Goal: Task Accomplishment & Management: Manage account settings

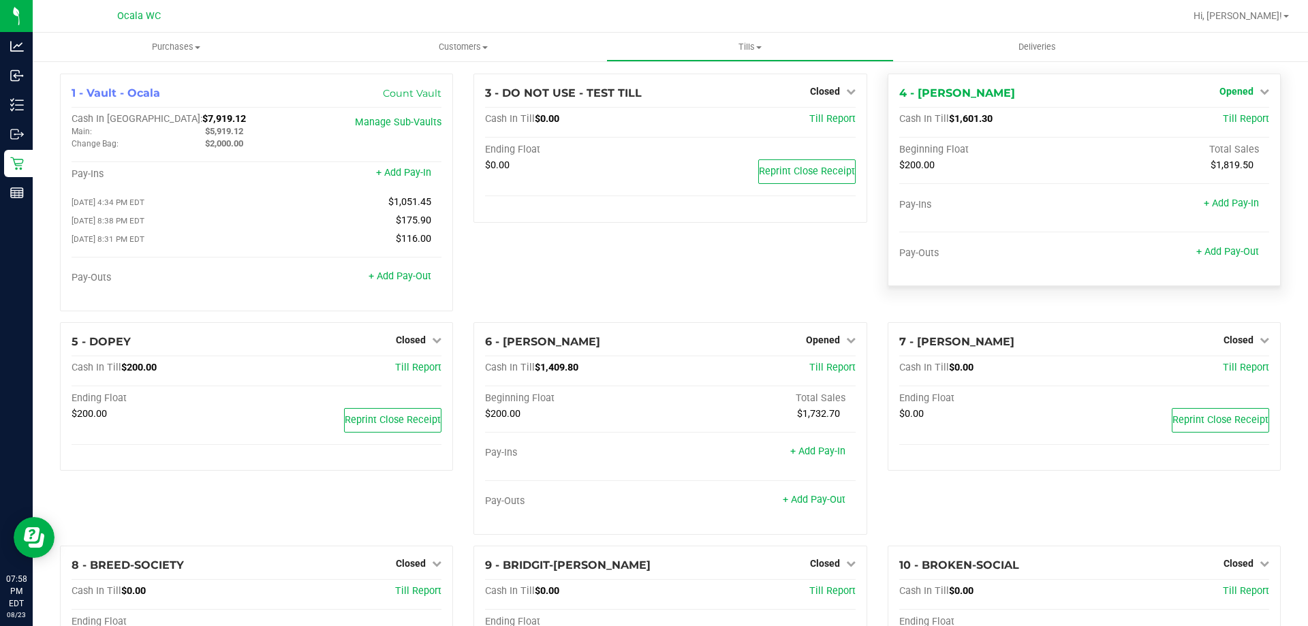
click at [1237, 90] on span "Opened" at bounding box center [1237, 91] width 34 height 11
click at [1230, 121] on link "Close Till" at bounding box center [1238, 119] width 37 height 11
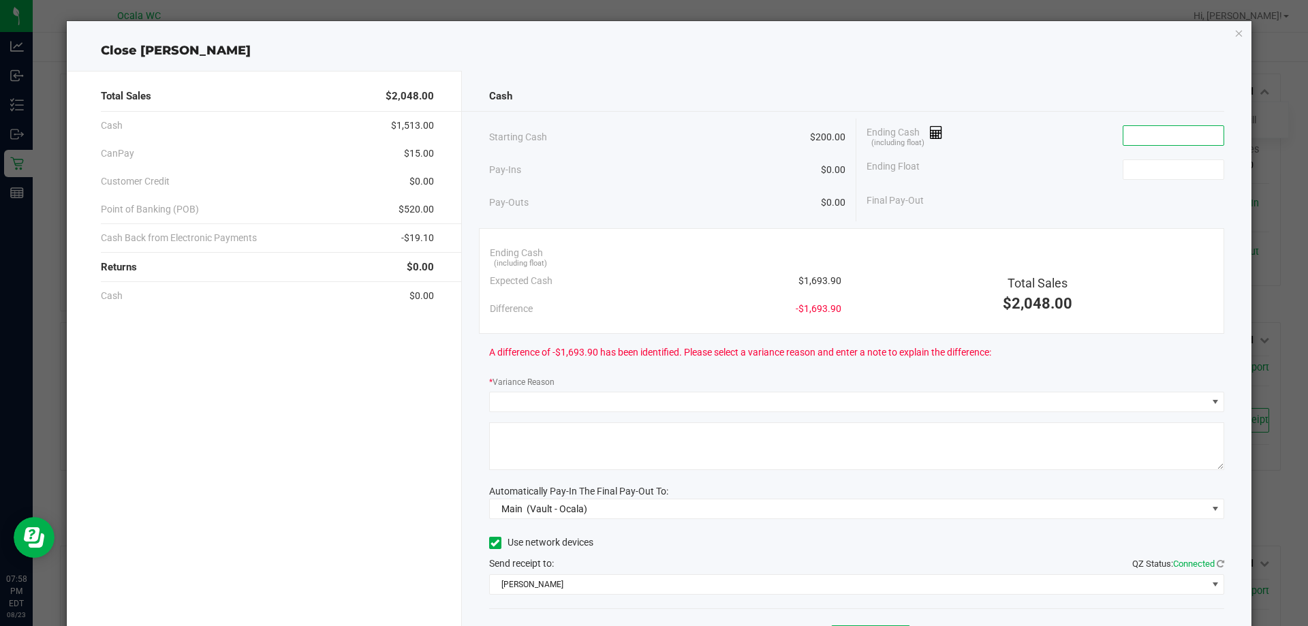
click at [1146, 136] on input at bounding box center [1174, 135] width 100 height 19
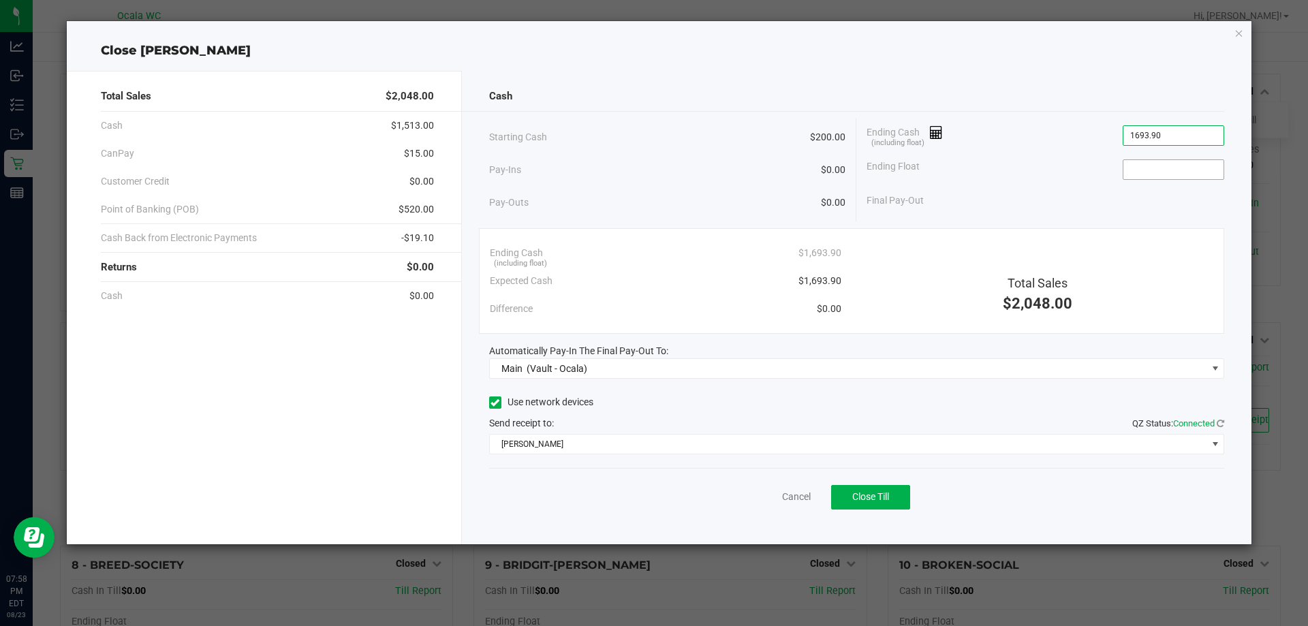
type input "$1,693.90"
click at [1155, 172] on input at bounding box center [1174, 169] width 100 height 19
type input "$200.00"
click at [1067, 183] on div "Ending Float $200.00" at bounding box center [1046, 170] width 358 height 34
click at [853, 501] on span "Close Till" at bounding box center [870, 496] width 37 height 11
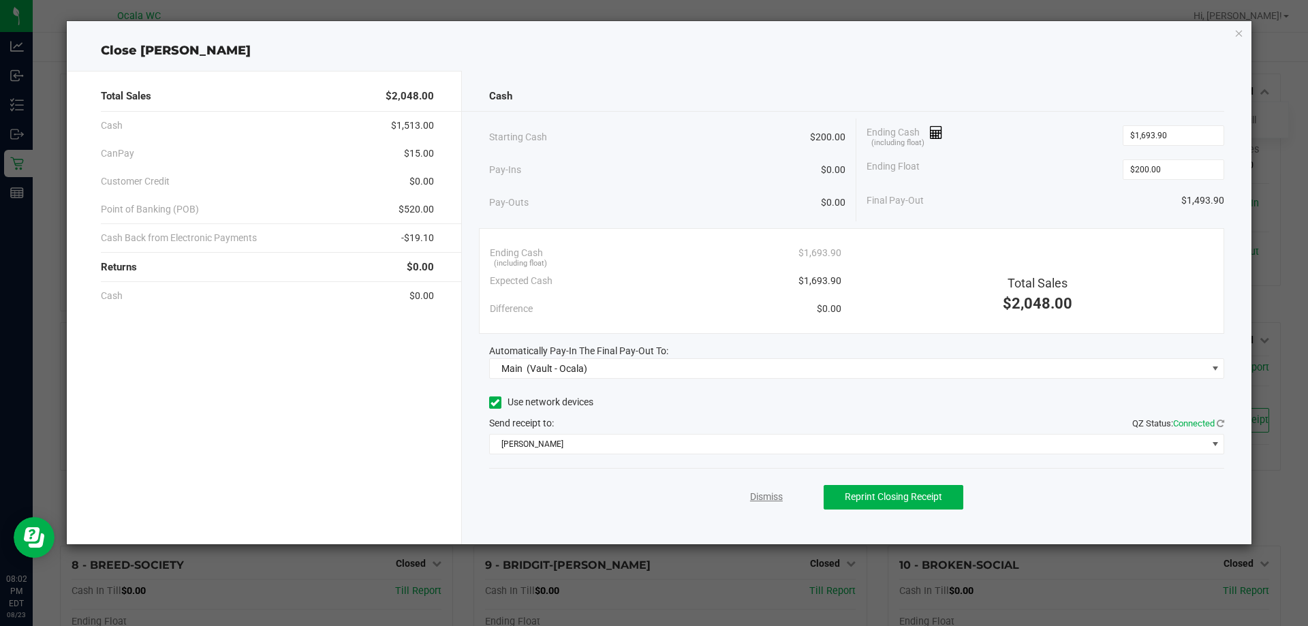
click at [757, 495] on link "Dismiss" at bounding box center [766, 497] width 33 height 14
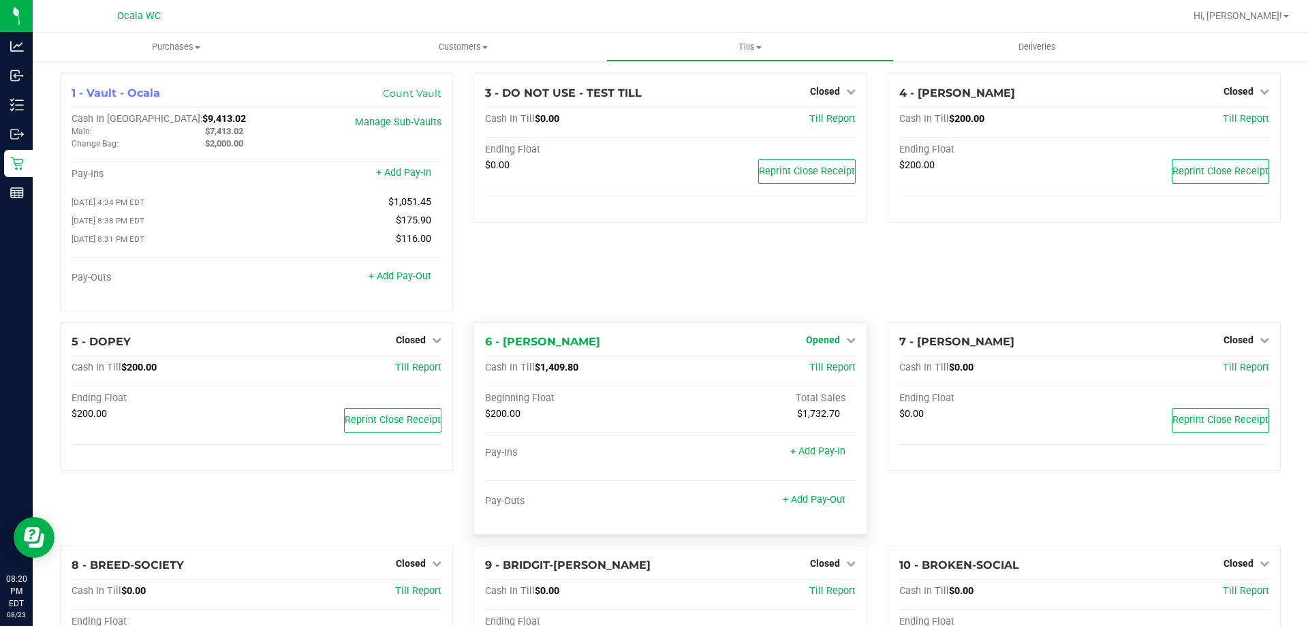
click at [819, 341] on span "Opened" at bounding box center [823, 340] width 34 height 11
click at [828, 371] on link "Close Till" at bounding box center [824, 367] width 37 height 11
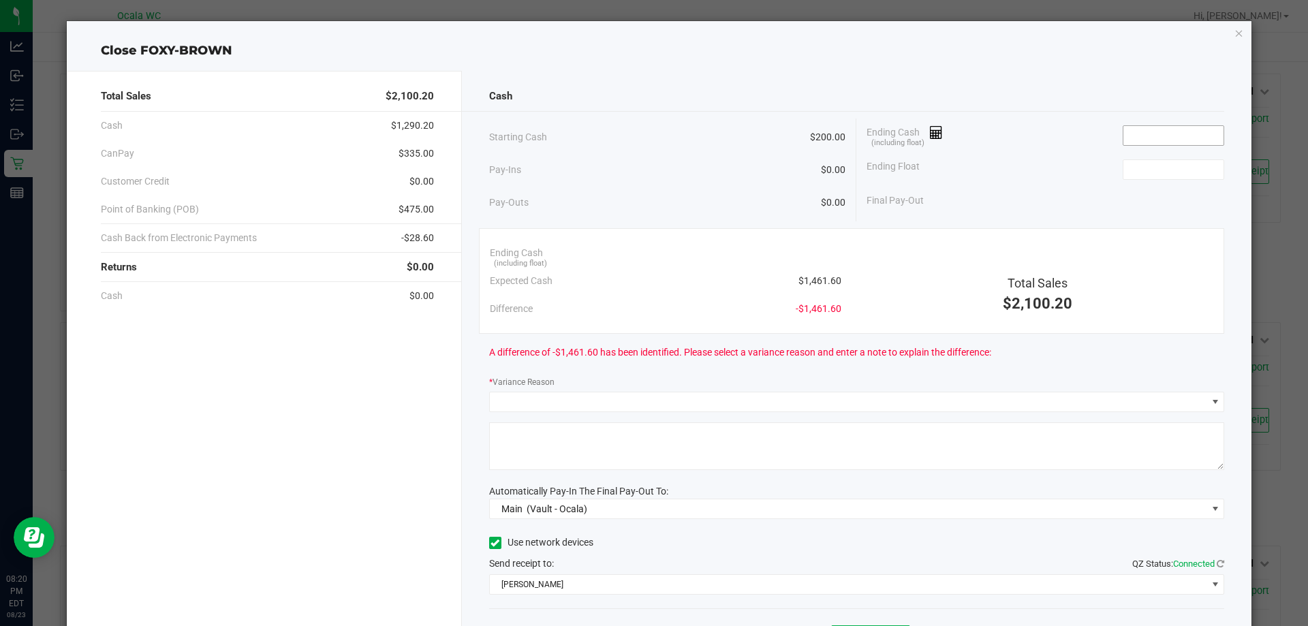
click at [1141, 138] on input at bounding box center [1174, 135] width 100 height 19
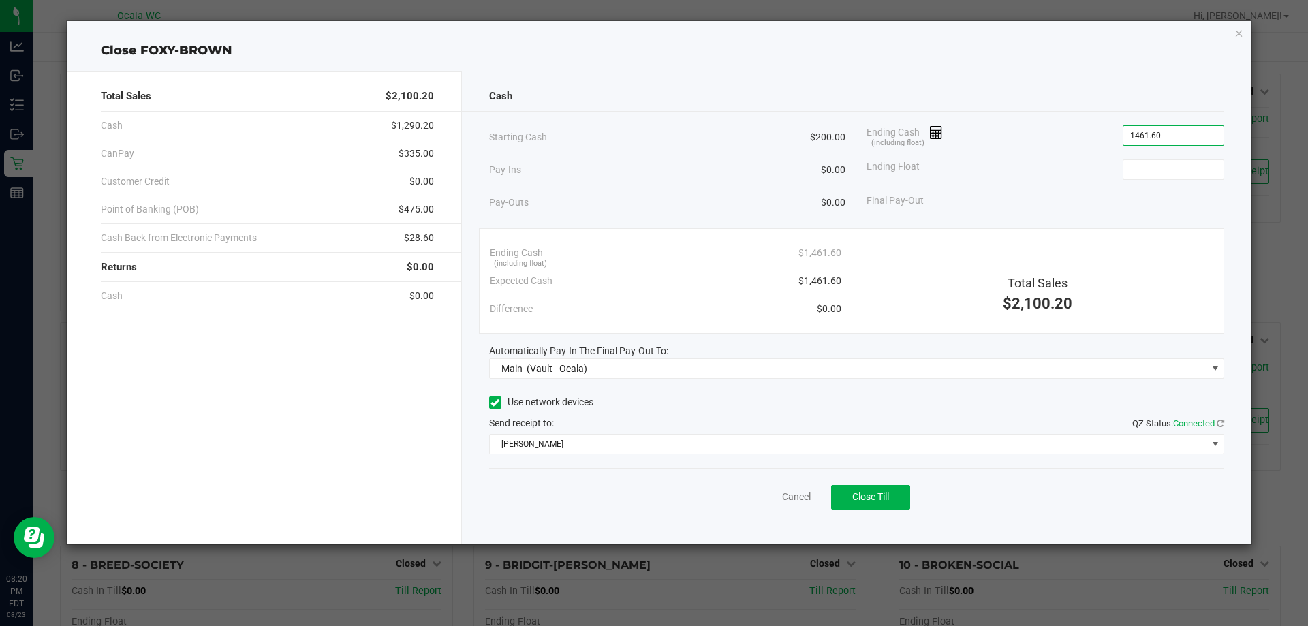
type input "$1,461.60"
click at [1158, 157] on div "Ending Float" at bounding box center [1046, 170] width 358 height 34
click at [1160, 179] on span at bounding box center [1174, 169] width 102 height 20
click at [1160, 172] on input at bounding box center [1174, 169] width 100 height 19
type input "$200.00"
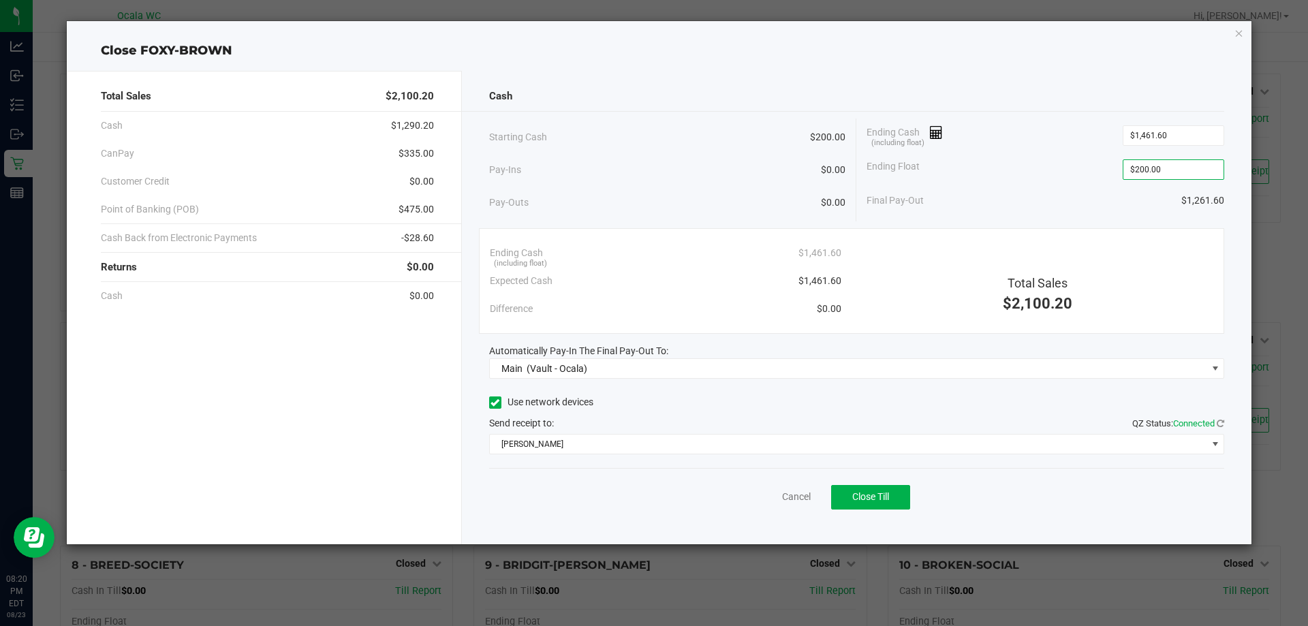
click at [1051, 181] on div "Ending Float $200.00" at bounding box center [1046, 170] width 358 height 34
click at [853, 495] on span "Close Till" at bounding box center [870, 496] width 37 height 11
click at [769, 495] on link "Dismiss" at bounding box center [766, 497] width 33 height 14
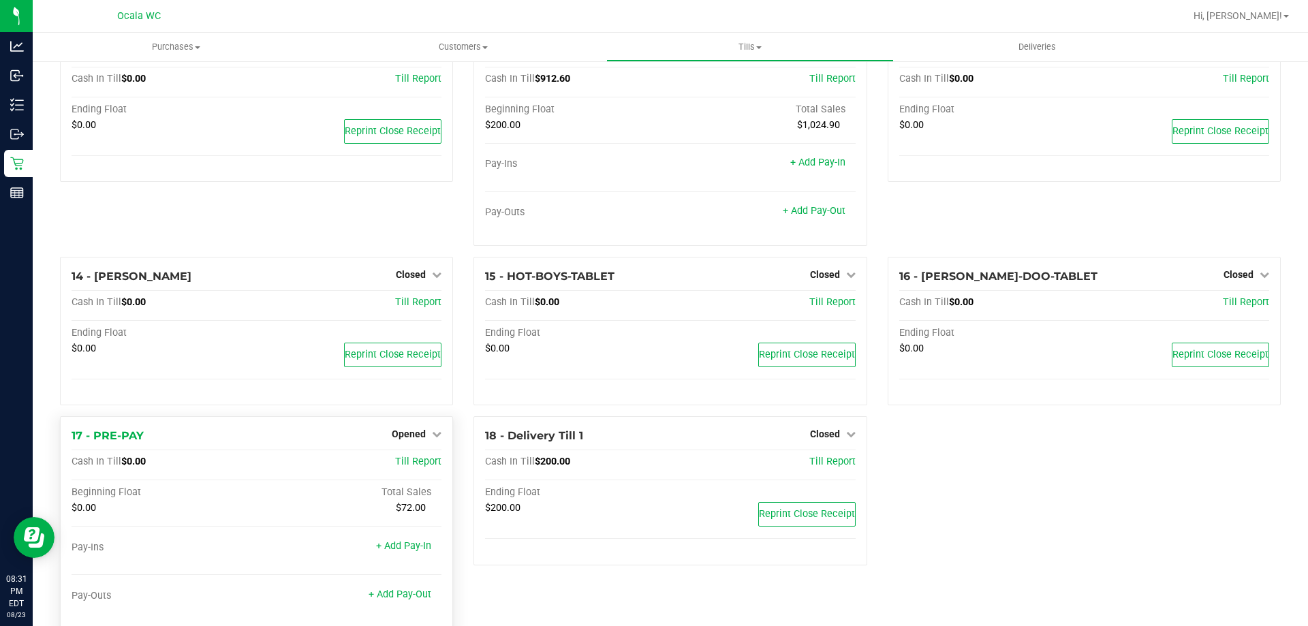
scroll to position [639, 0]
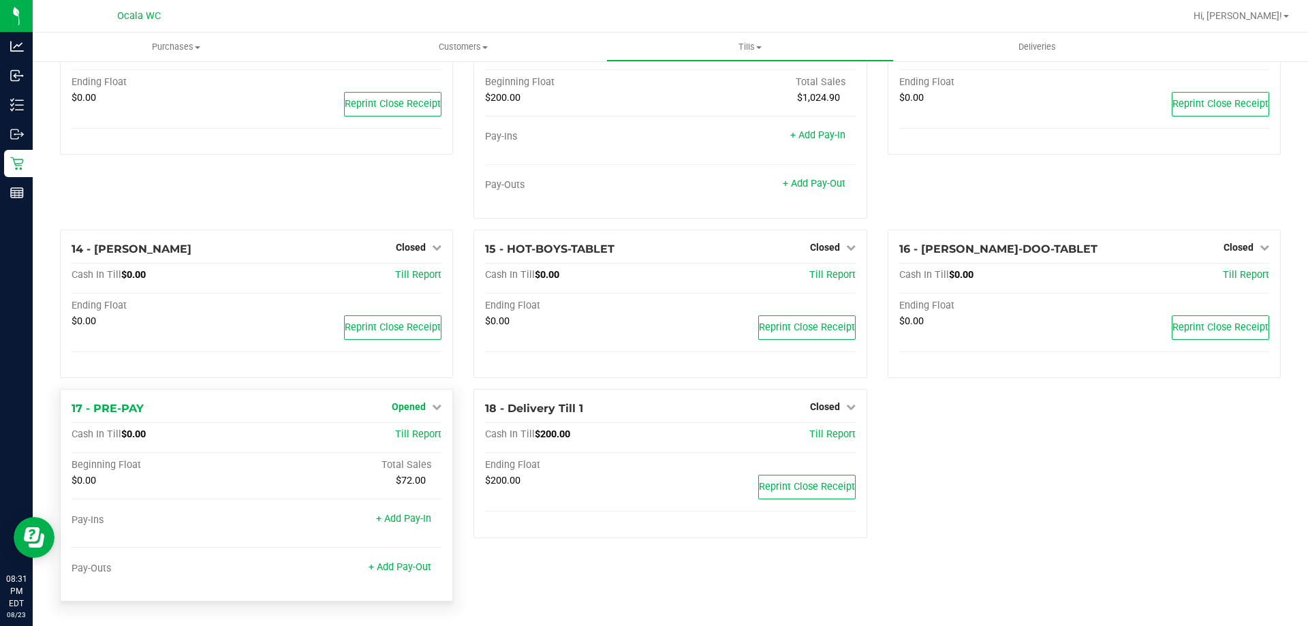
click at [413, 407] on span "Opened" at bounding box center [409, 406] width 34 height 11
click at [407, 434] on link "Close Till" at bounding box center [410, 435] width 37 height 11
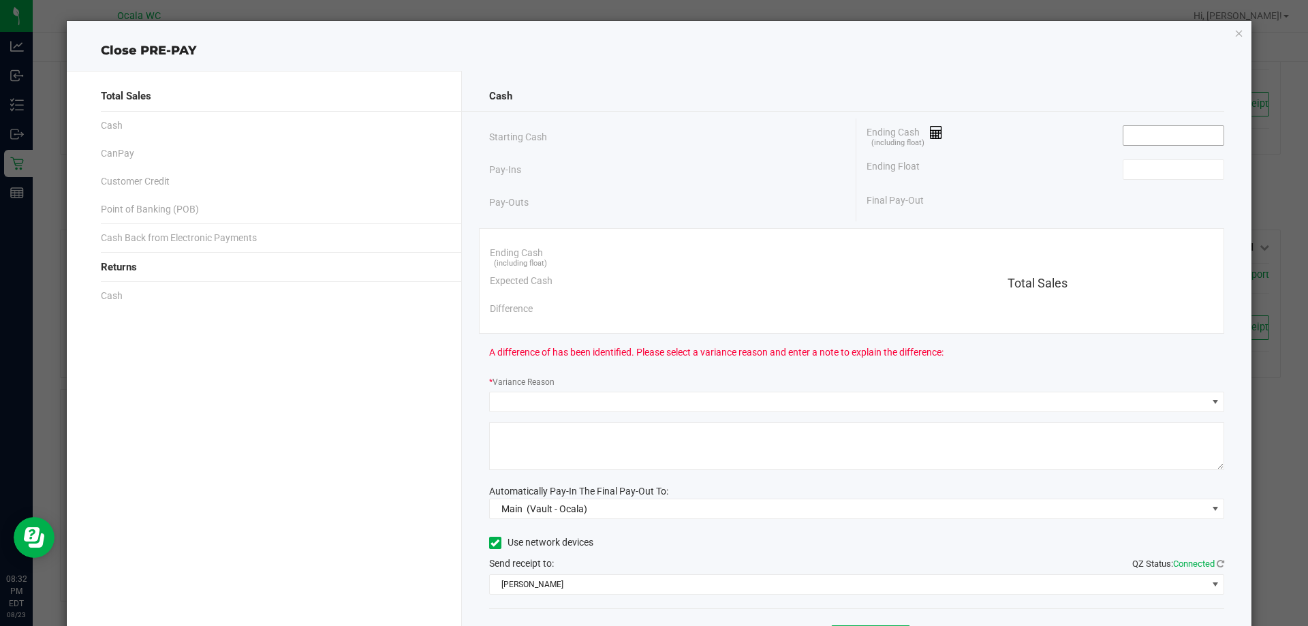
click at [1145, 131] on input at bounding box center [1174, 135] width 100 height 19
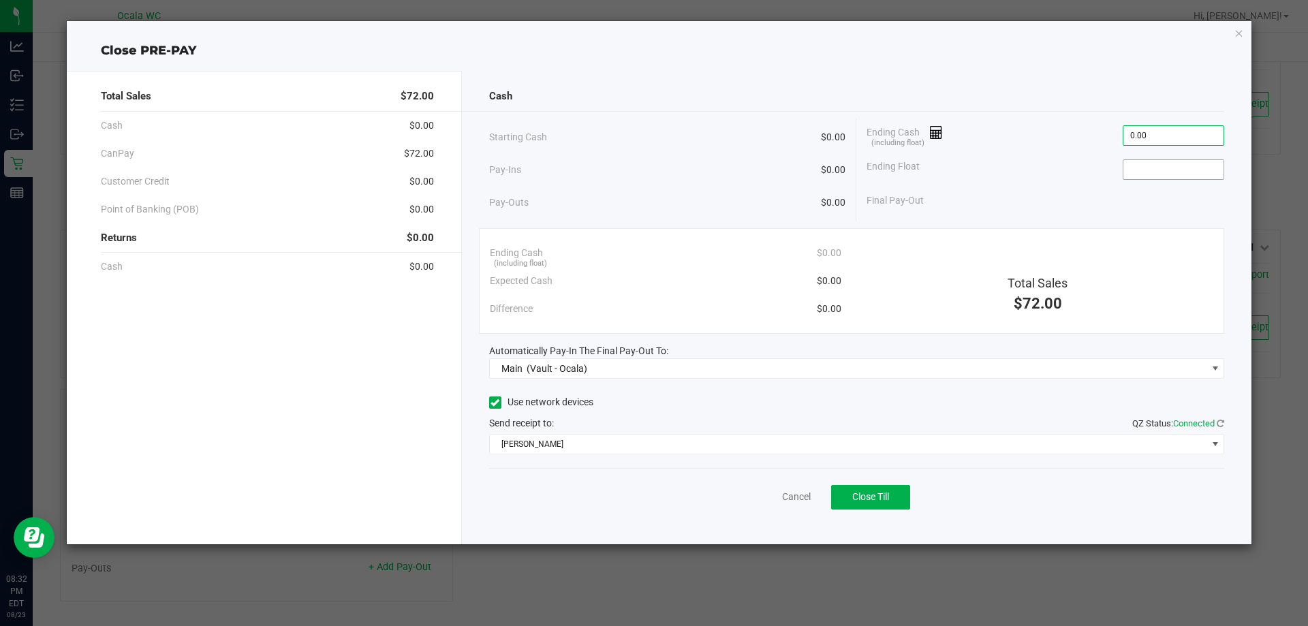
type input "$0.00"
click at [1136, 172] on input at bounding box center [1174, 169] width 100 height 19
type input "$0.00"
click at [869, 499] on span "Close Till" at bounding box center [870, 496] width 37 height 11
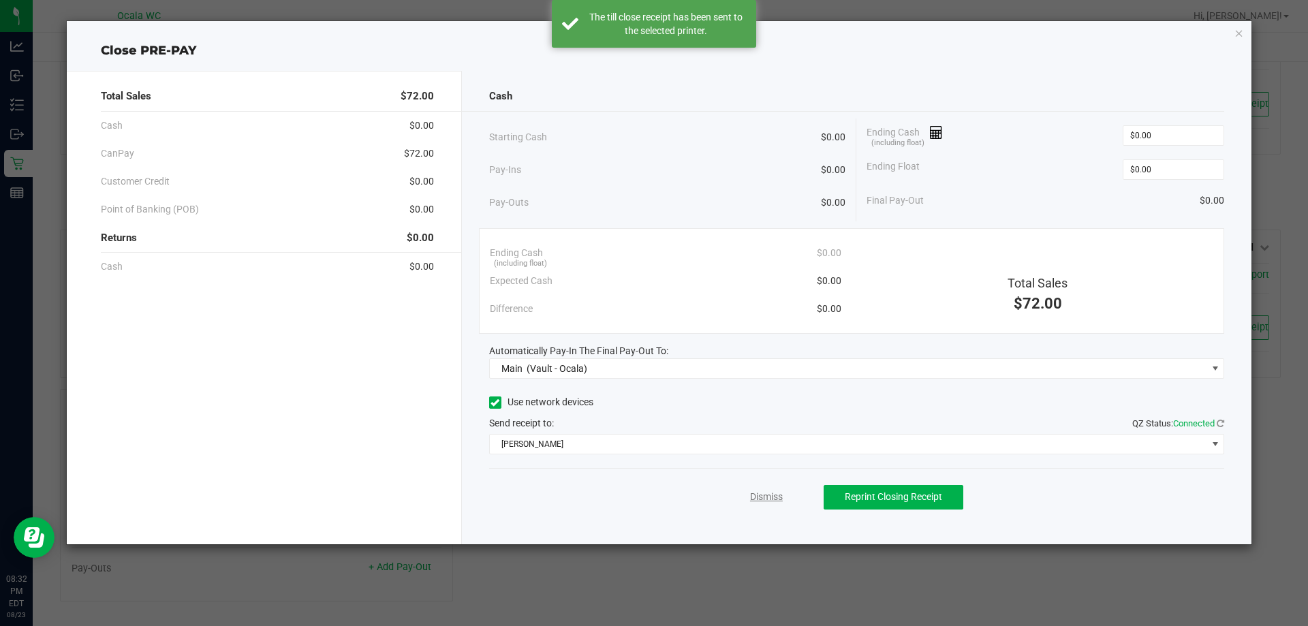
click at [755, 496] on link "Dismiss" at bounding box center [766, 497] width 33 height 14
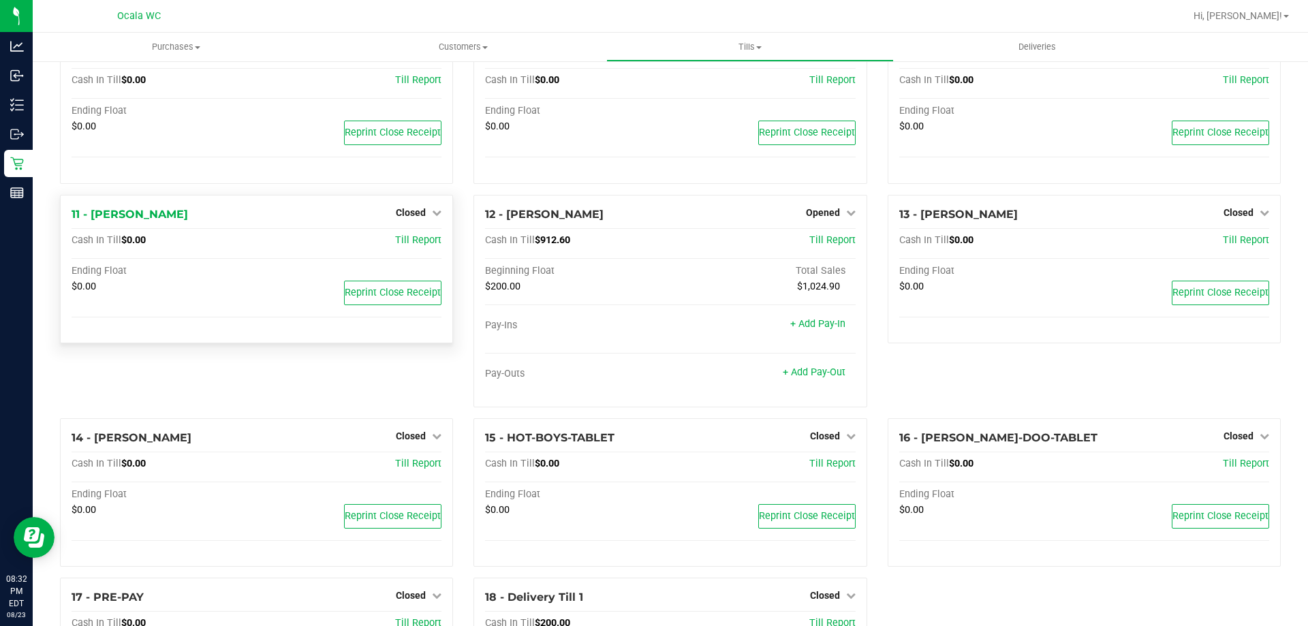
scroll to position [303, 0]
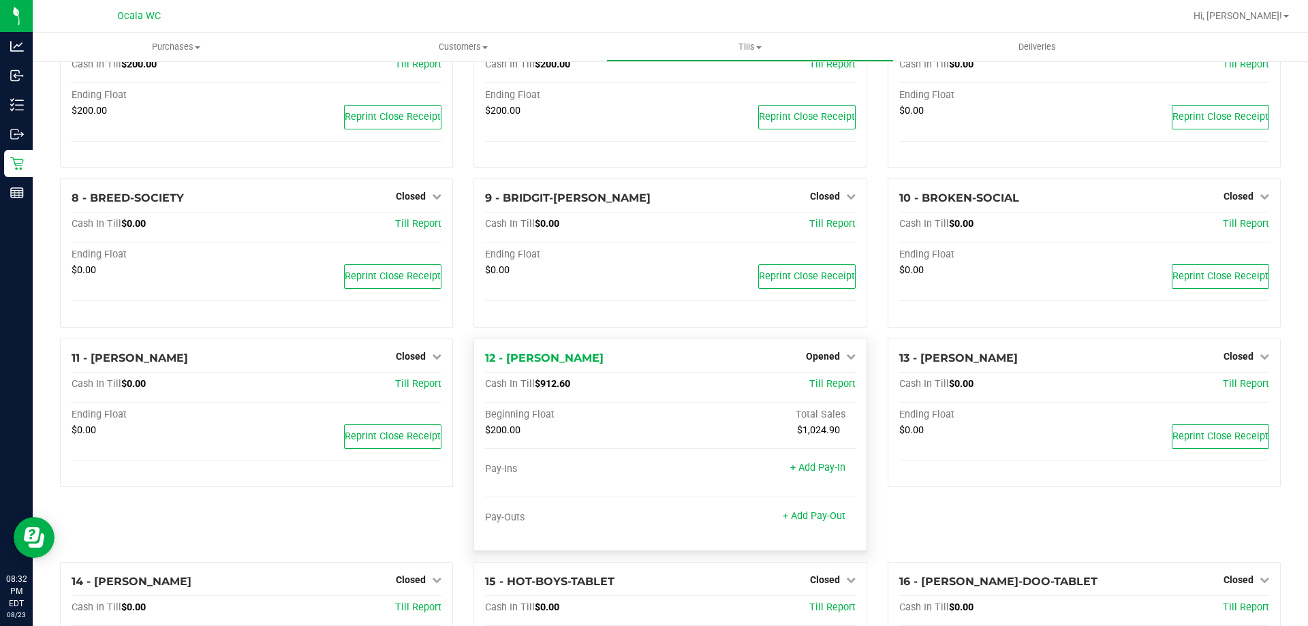
click at [823, 353] on div "Opened" at bounding box center [831, 356] width 50 height 16
click at [824, 356] on span "Opened" at bounding box center [823, 356] width 34 height 11
click at [816, 384] on link "Close Till" at bounding box center [824, 384] width 37 height 11
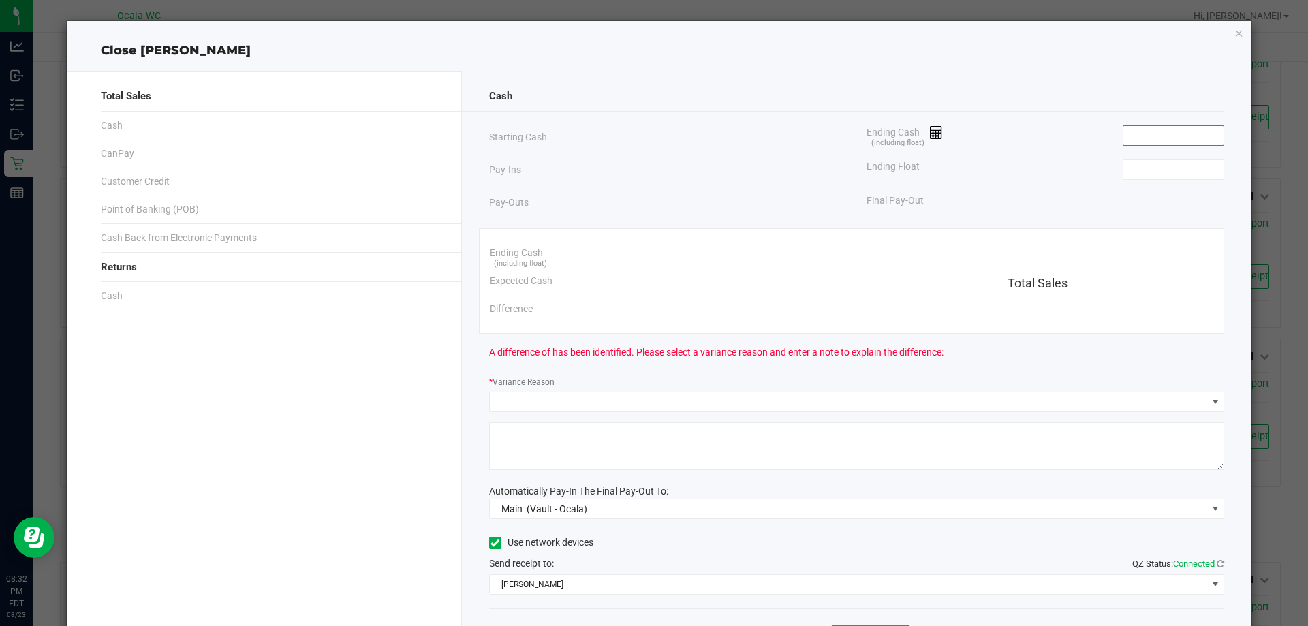
click at [1178, 134] on input at bounding box center [1174, 135] width 100 height 19
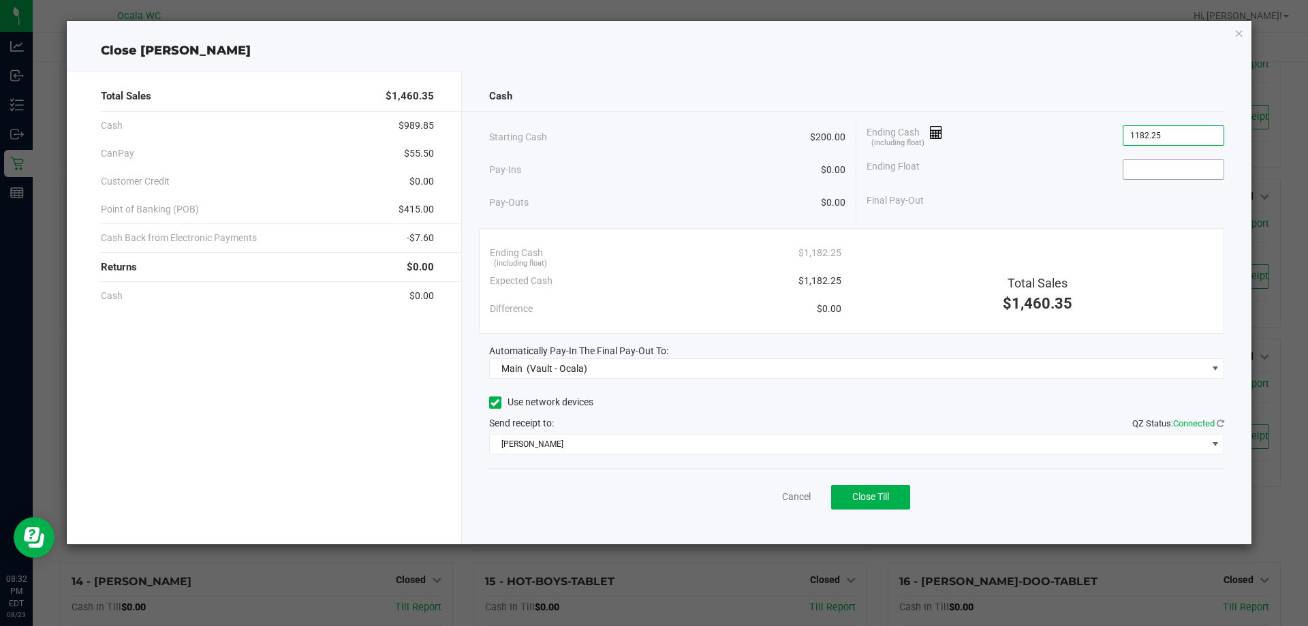
type input "$1,182.25"
click at [1160, 172] on input at bounding box center [1174, 169] width 100 height 19
click at [1165, 167] on input "200" at bounding box center [1174, 169] width 100 height 19
type input "$200.00"
click at [1094, 181] on div "Ending Float $200.00" at bounding box center [1046, 170] width 358 height 34
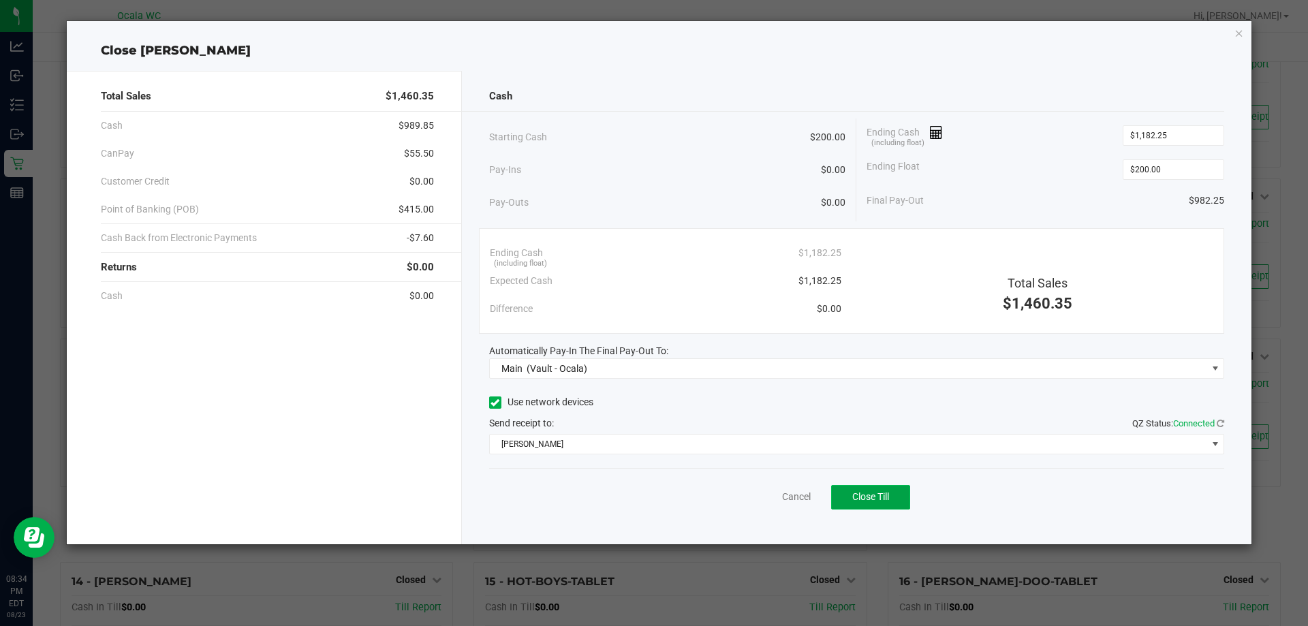
click at [883, 491] on button "Close Till" at bounding box center [870, 497] width 79 height 25
click at [768, 492] on link "Dismiss" at bounding box center [766, 497] width 33 height 14
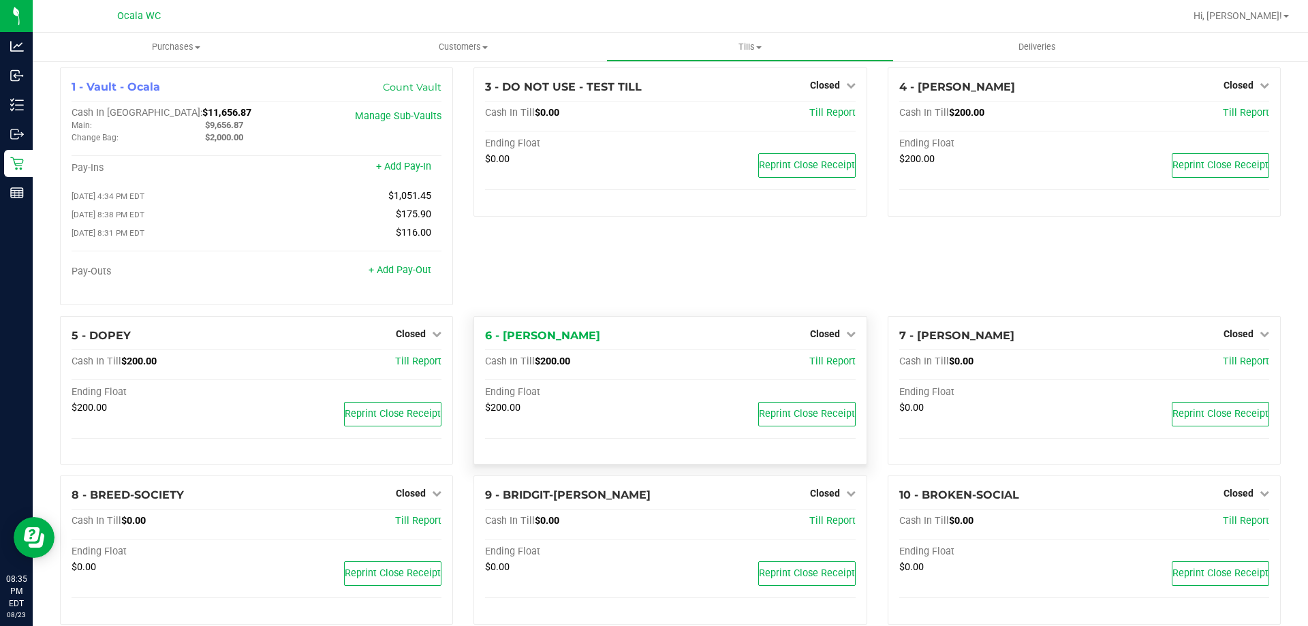
scroll to position [0, 0]
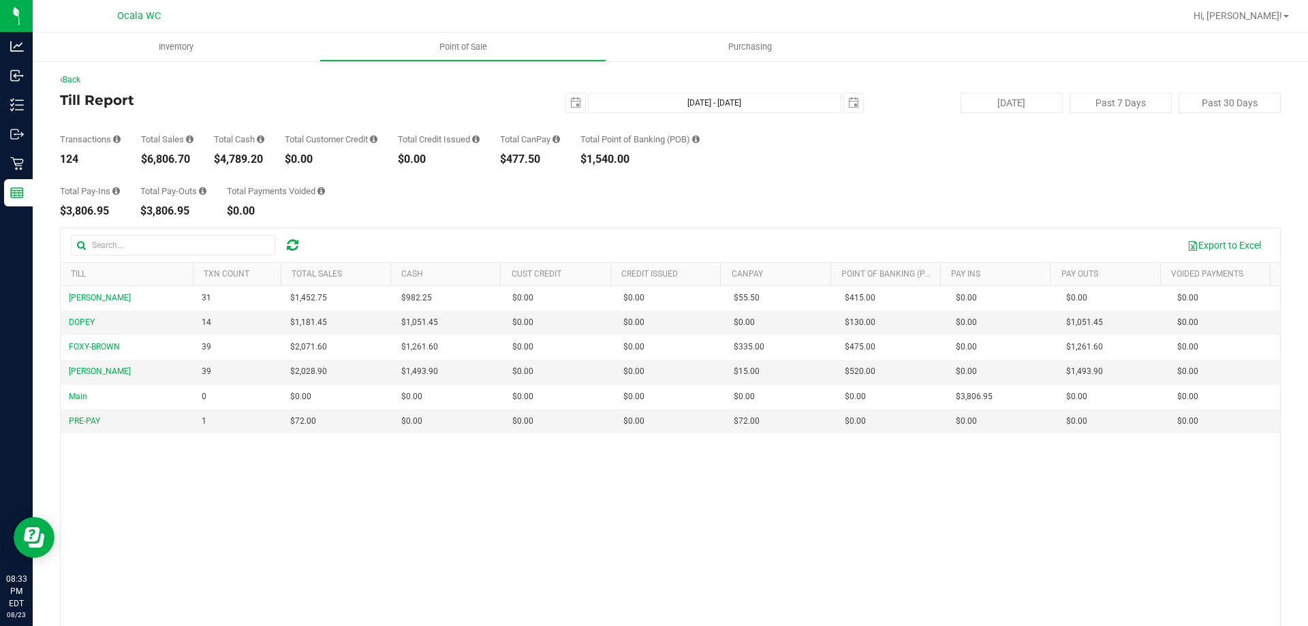
click at [186, 89] on div "Back Till Report 2025-08-23 Aug 23, 2025 - Aug 23, 2025 2025-08-23 Today Past 7…" at bounding box center [670, 394] width 1221 height 640
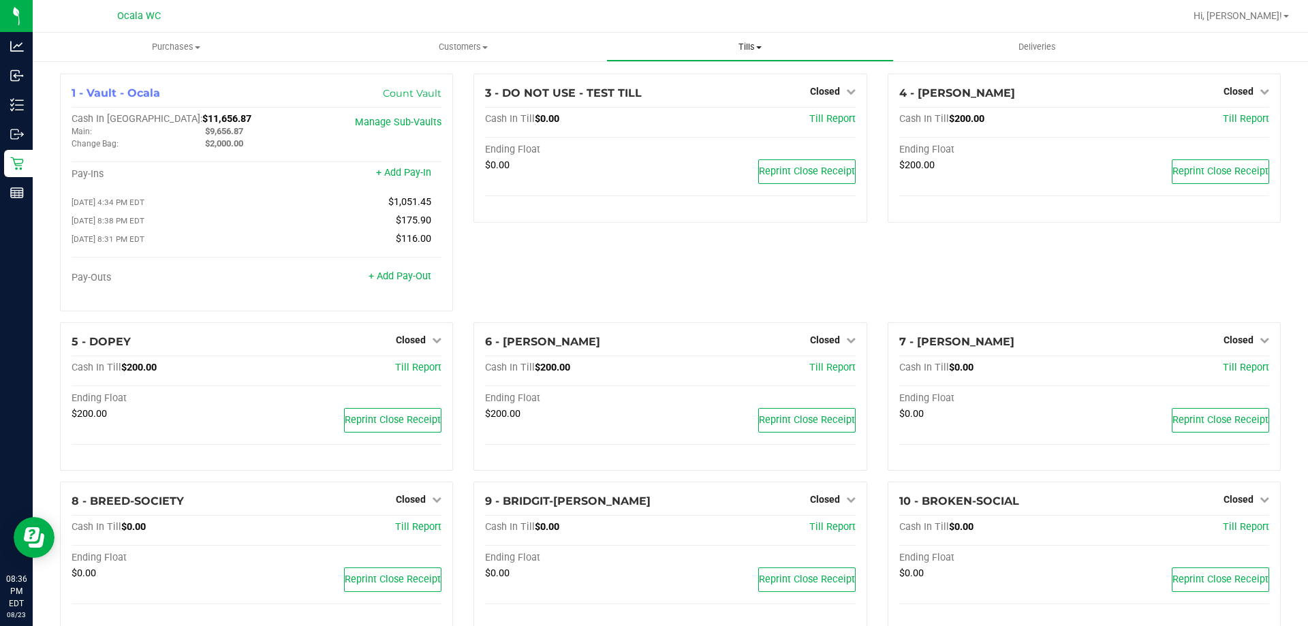
click at [743, 46] on span "Tills" at bounding box center [749, 47] width 285 height 12
click at [682, 95] on span "Reconcile e-payments" at bounding box center [674, 99] width 136 height 12
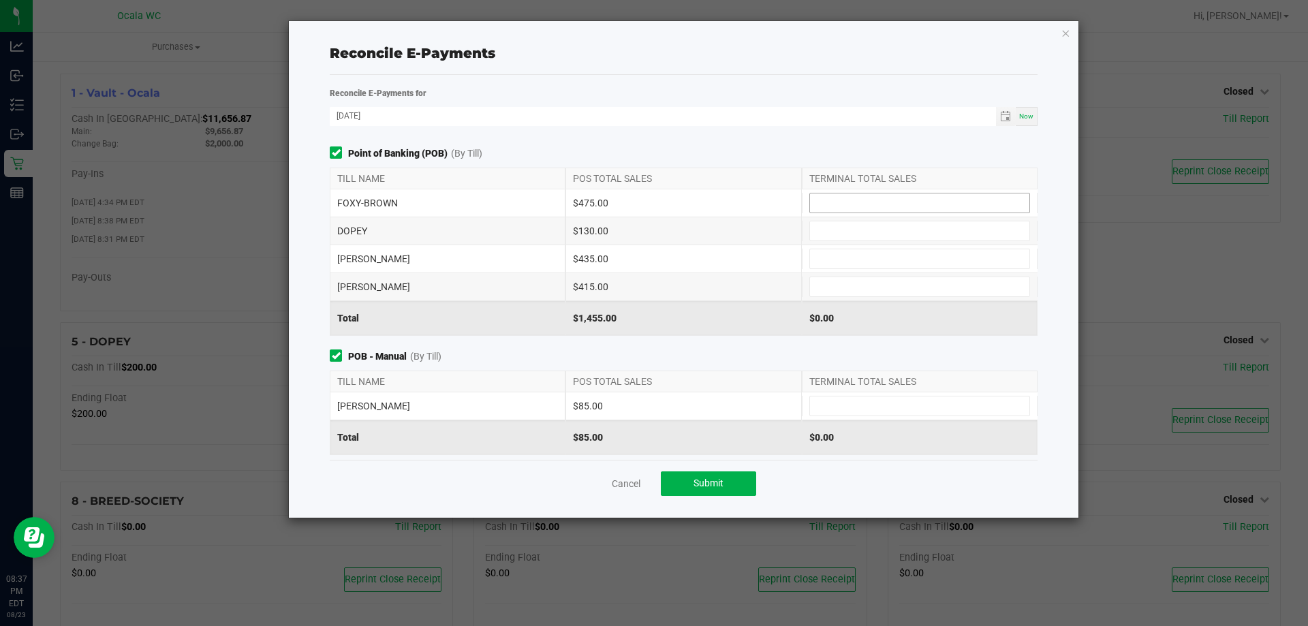
click at [840, 199] on input at bounding box center [919, 202] width 219 height 19
type input "$475.00"
click at [833, 227] on input at bounding box center [919, 230] width 219 height 19
type input "$130.00"
click at [816, 260] on input at bounding box center [919, 258] width 219 height 19
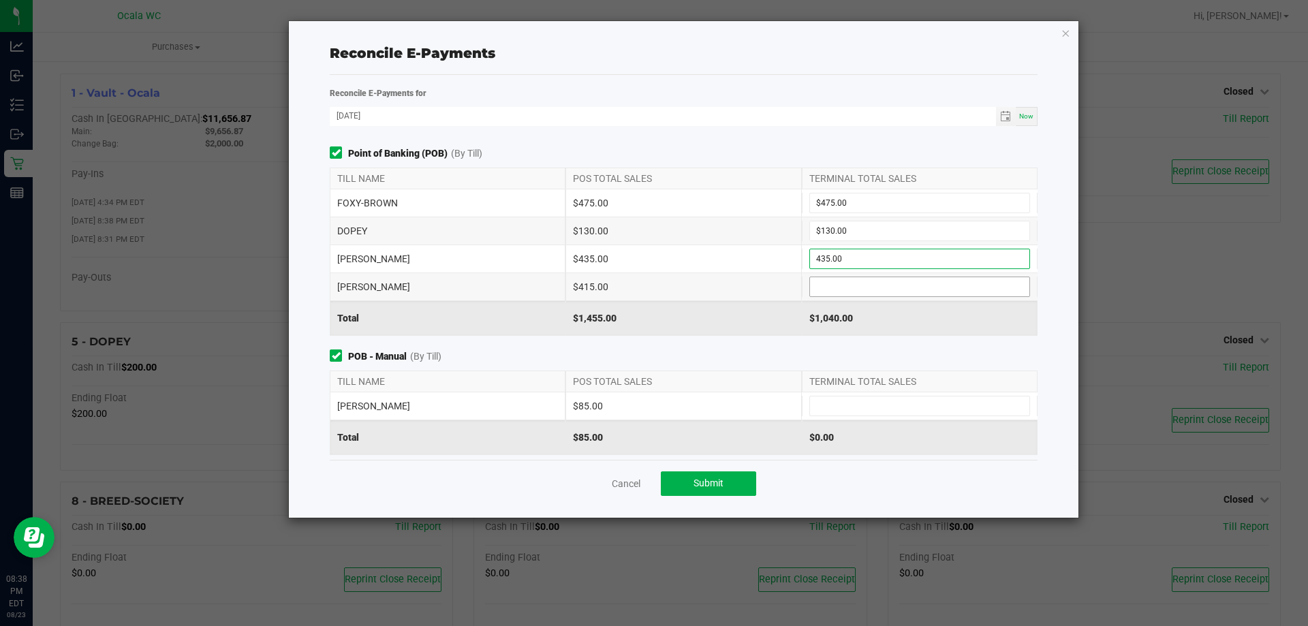
type input "$435.00"
click at [823, 285] on input at bounding box center [919, 286] width 219 height 19
type input "1"
type input "$415.00"
click at [764, 357] on span "POB - Manual (By Till)" at bounding box center [684, 357] width 708 height 14
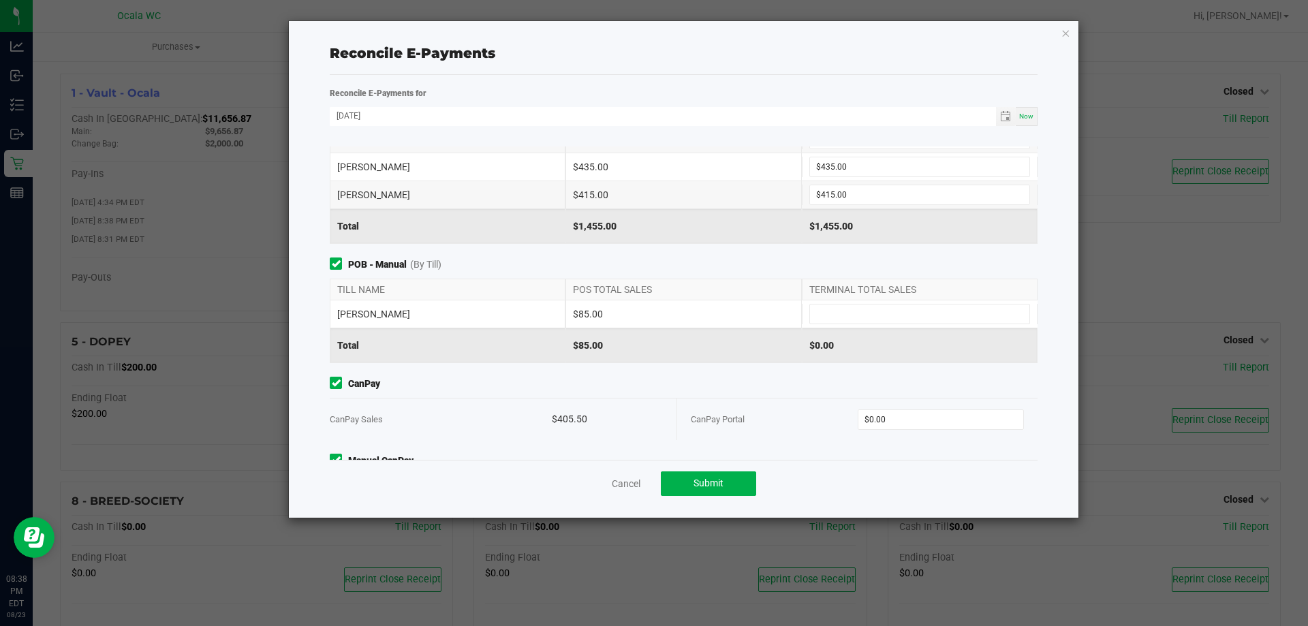
scroll to position [161, 0]
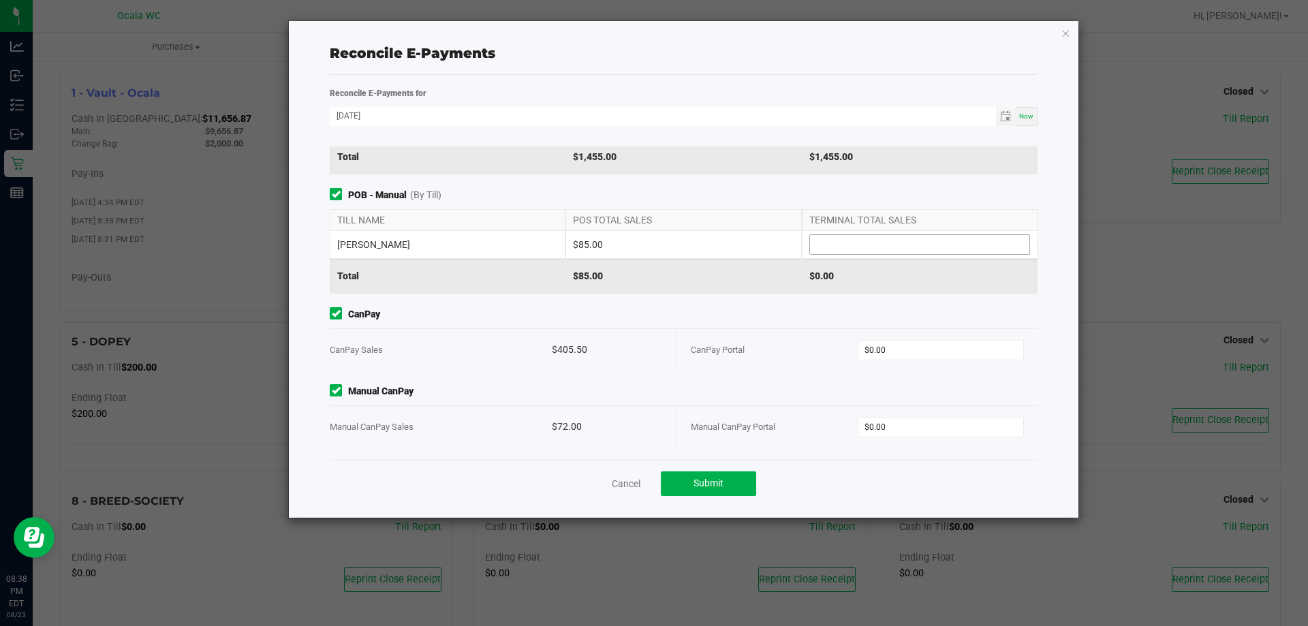
click at [840, 245] on input at bounding box center [919, 244] width 219 height 19
type input "$85.00"
click at [876, 347] on input "0" at bounding box center [941, 350] width 166 height 19
type input "$405.50"
click at [879, 424] on input "0" at bounding box center [941, 427] width 166 height 19
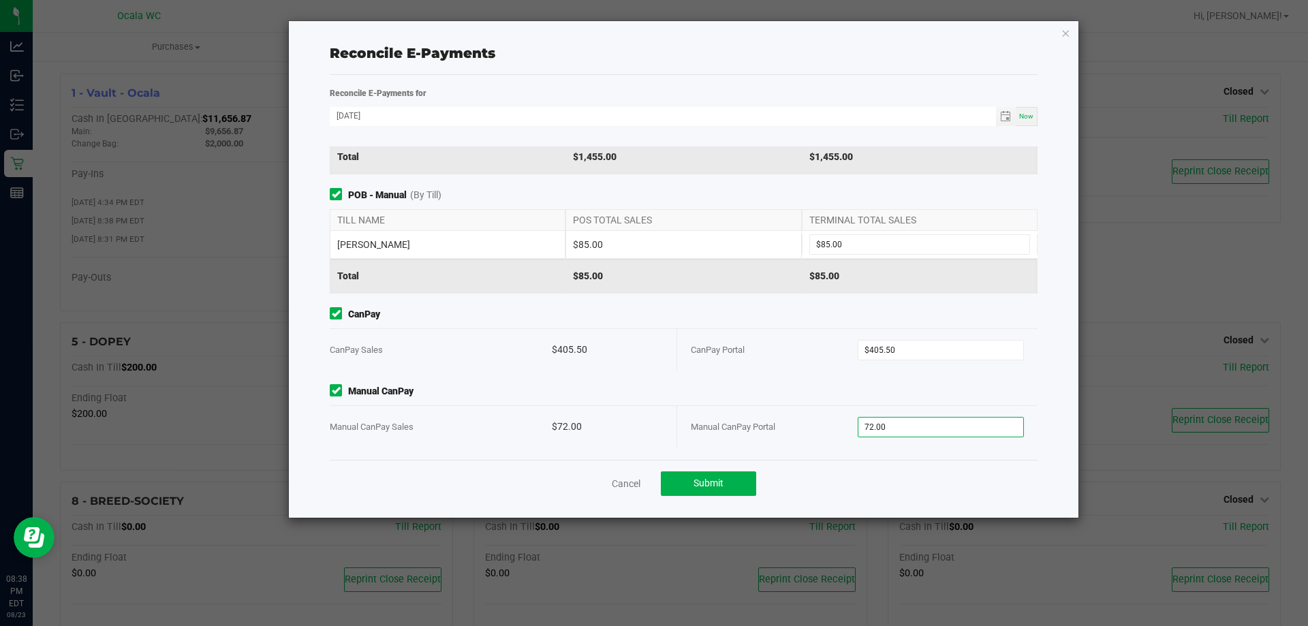
type input "$72.00"
click at [818, 390] on span "Manual CanPay" at bounding box center [684, 391] width 708 height 14
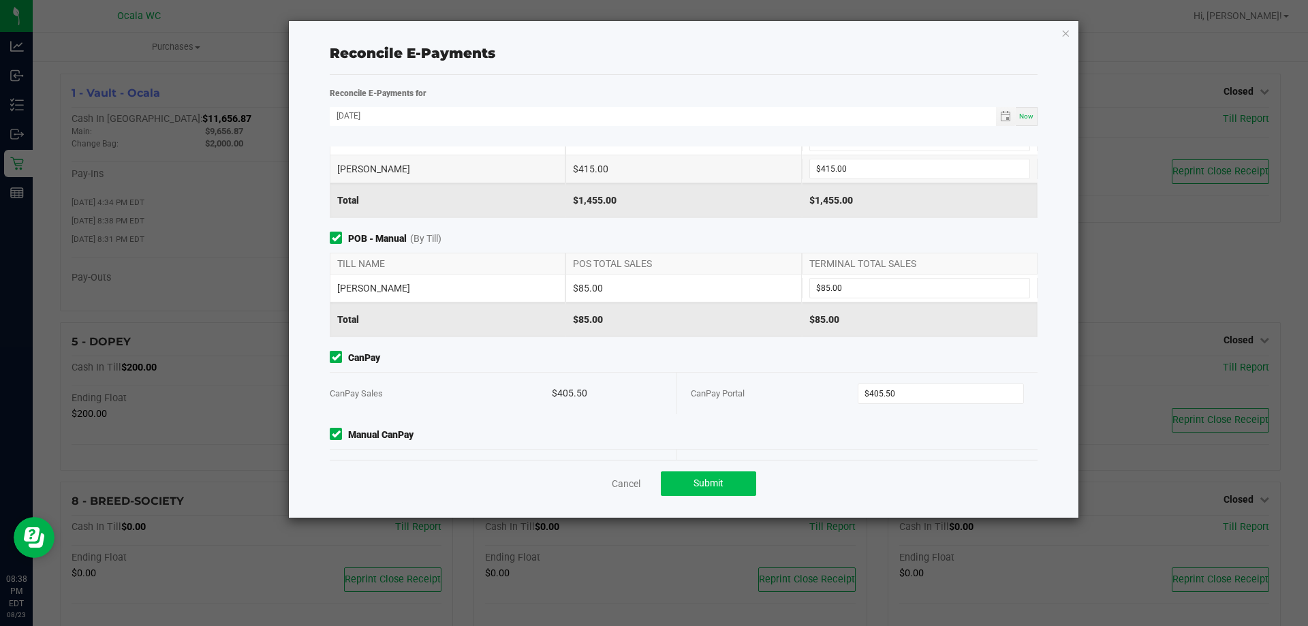
scroll to position [93, 0]
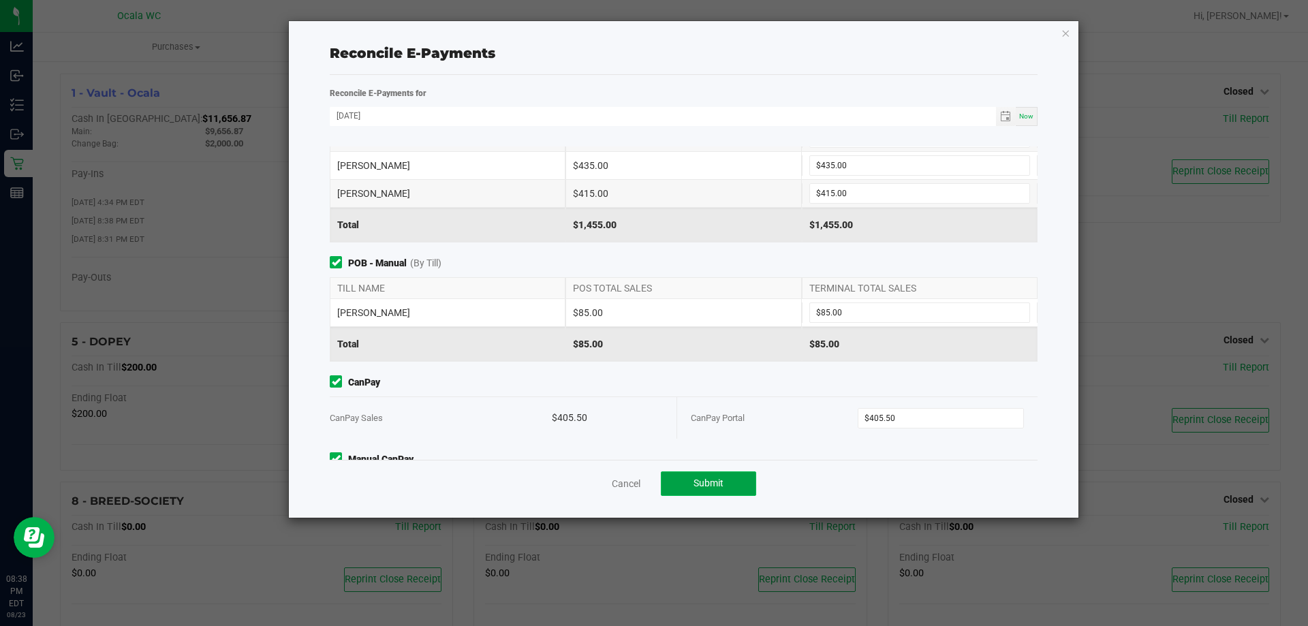
click at [715, 476] on button "Submit" at bounding box center [708, 483] width 95 height 25
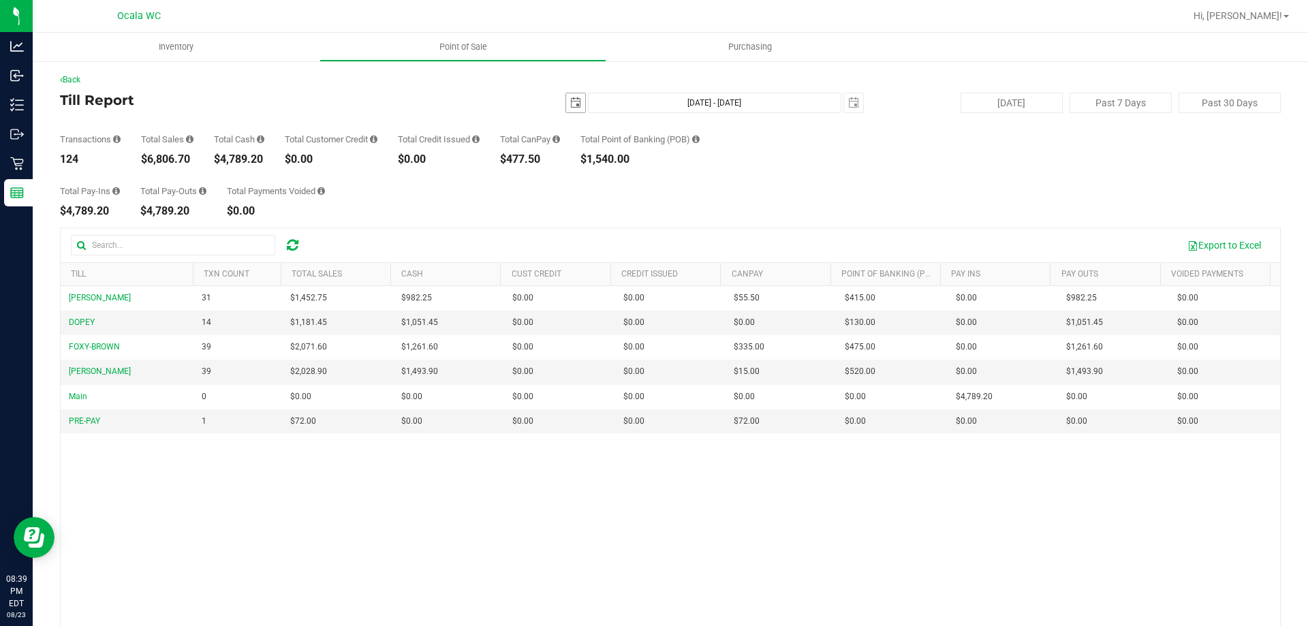
click at [570, 100] on span "select" at bounding box center [575, 102] width 11 height 11
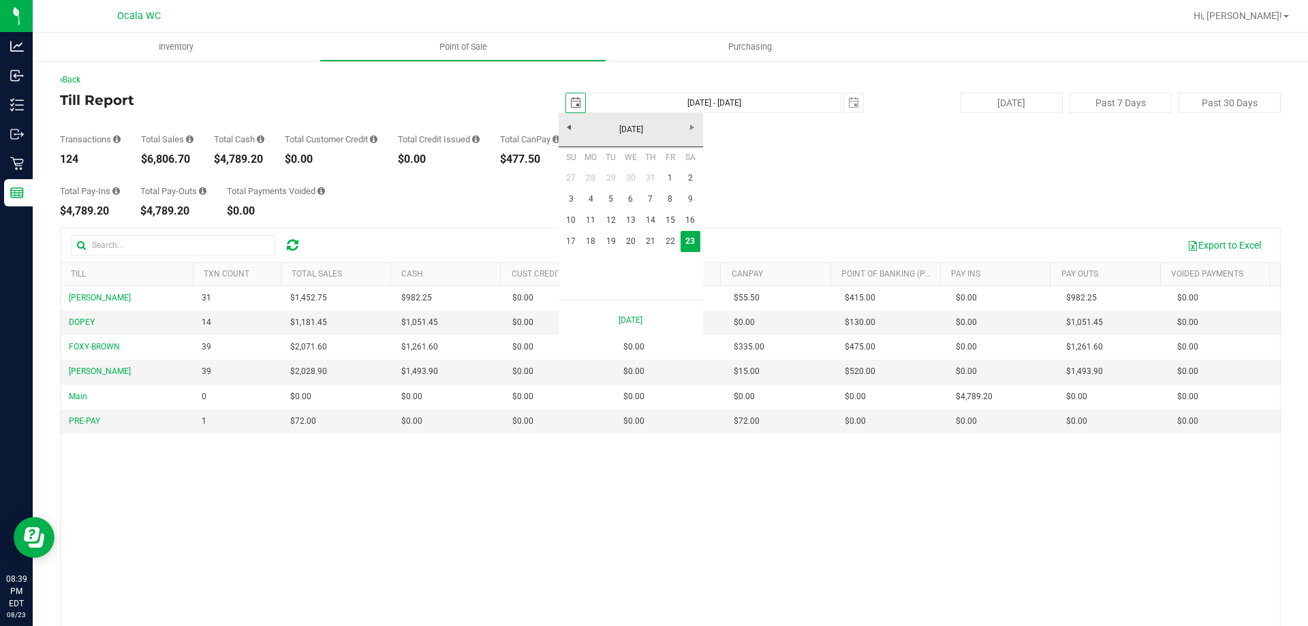
scroll to position [0, 34]
click at [591, 238] on link "18" at bounding box center [591, 241] width 20 height 21
type input "[DATE]"
type input "[DATE] - [DATE]"
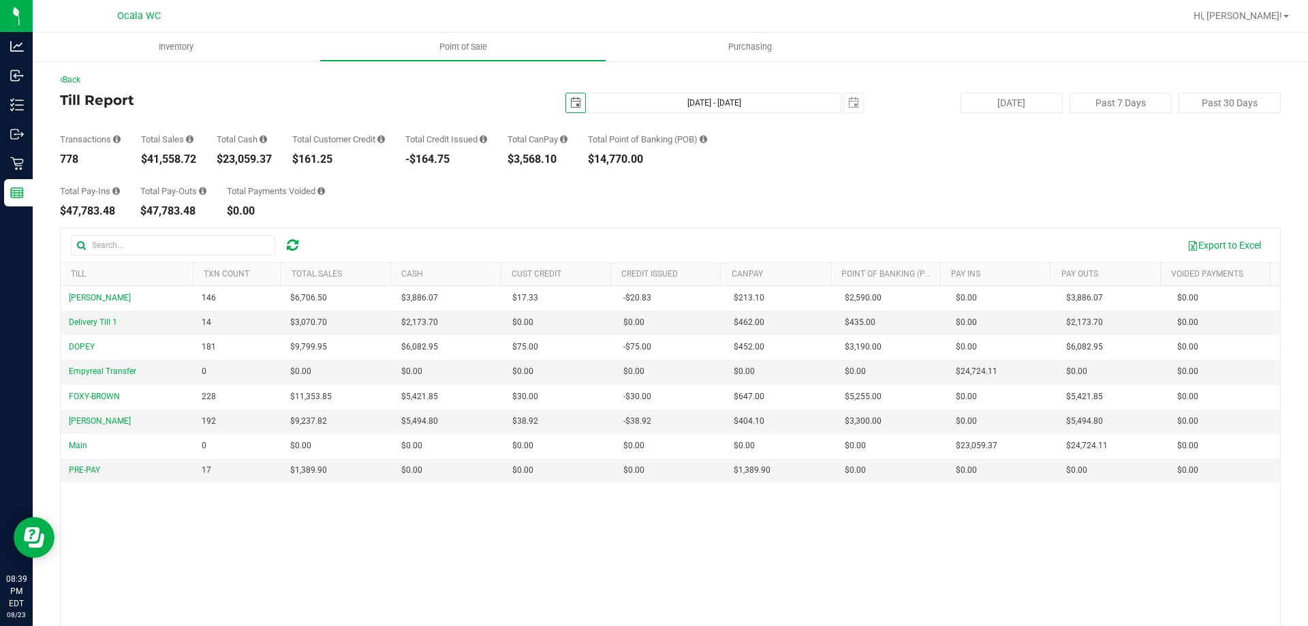
click at [566, 99] on span "select" at bounding box center [575, 102] width 19 height 19
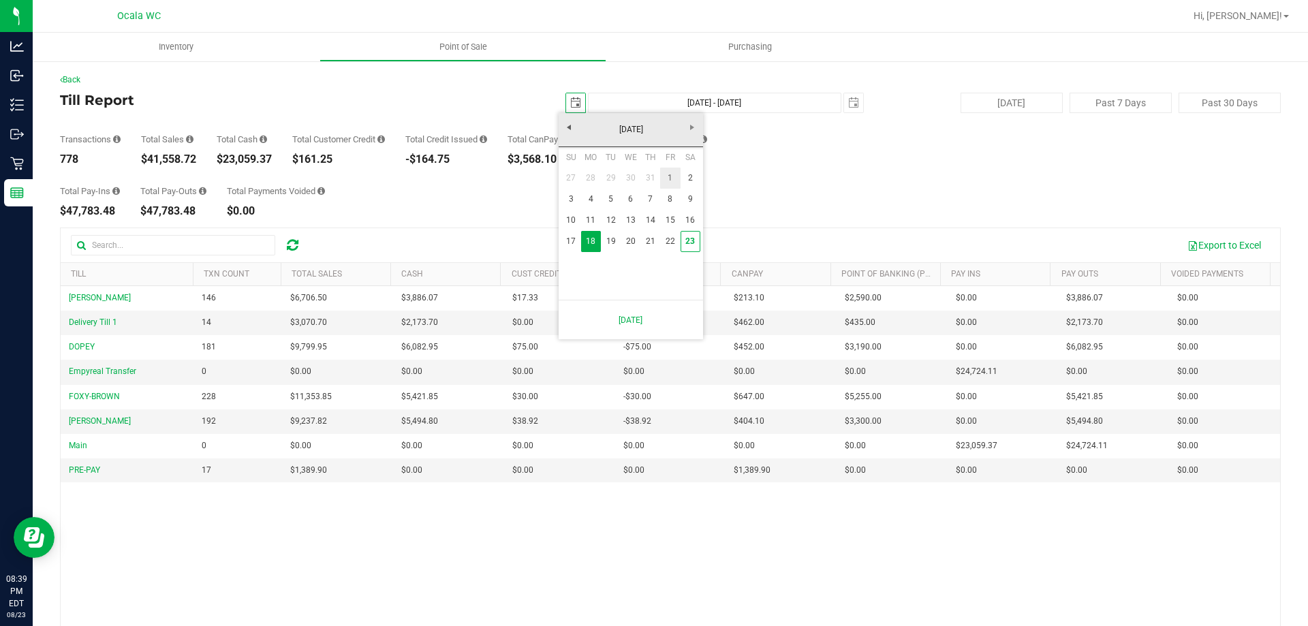
click at [666, 176] on link "1" at bounding box center [670, 178] width 20 height 21
type input "[DATE]"
type input "[DATE] - [DATE]"
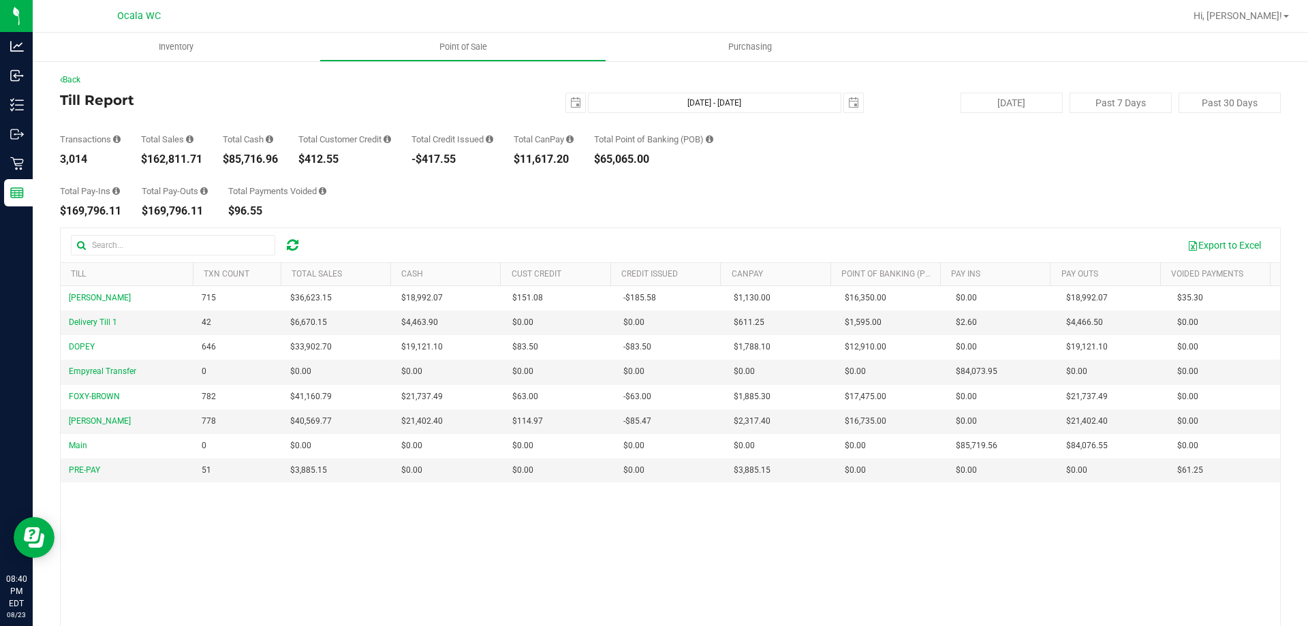
click at [312, 107] on h4 "Till Report" at bounding box center [263, 100] width 407 height 15
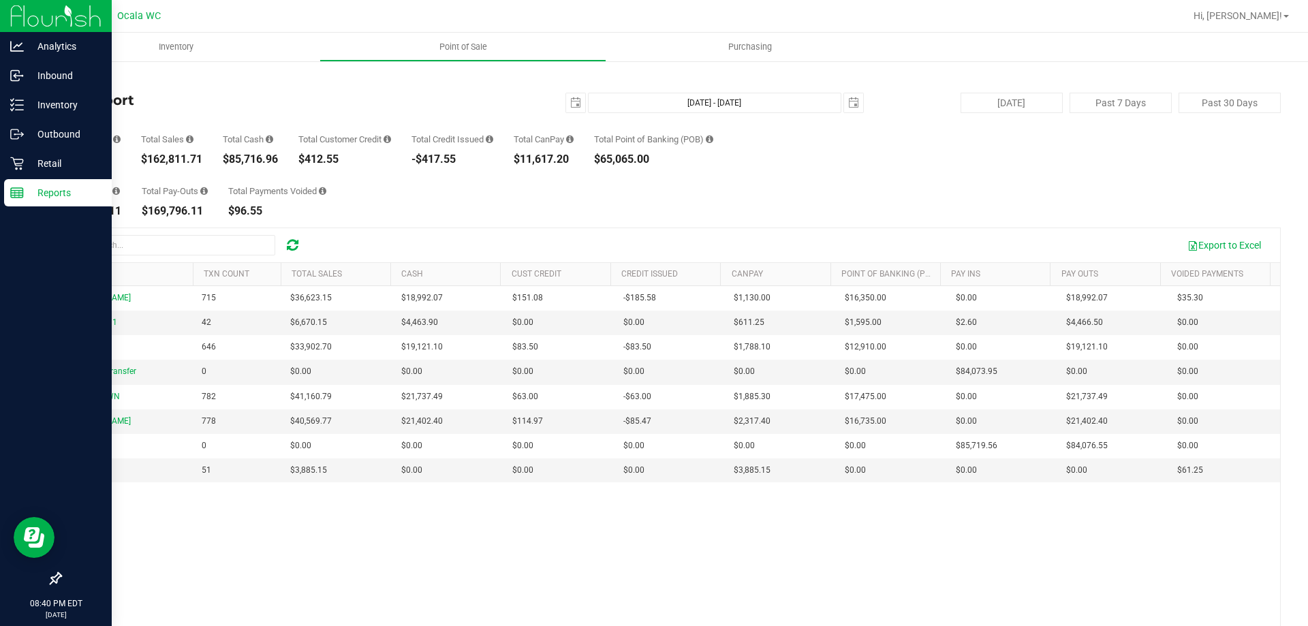
click at [59, 193] on p "Reports" at bounding box center [65, 193] width 82 height 16
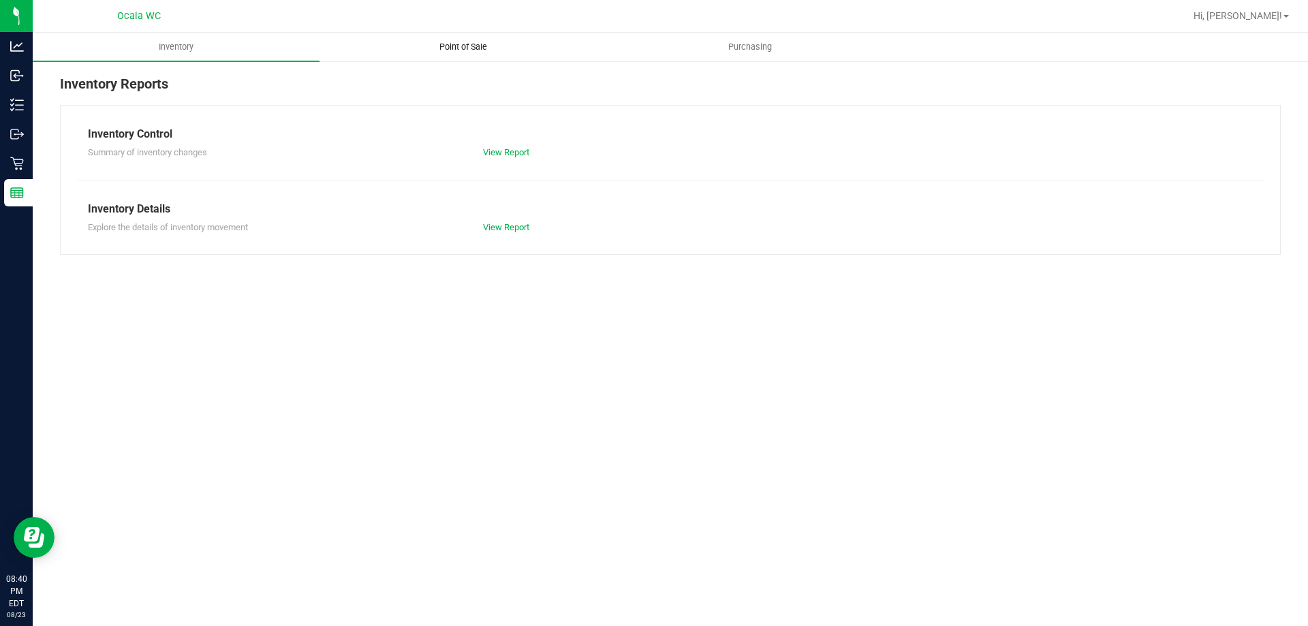
click at [456, 43] on span "Point of Sale" at bounding box center [463, 47] width 84 height 12
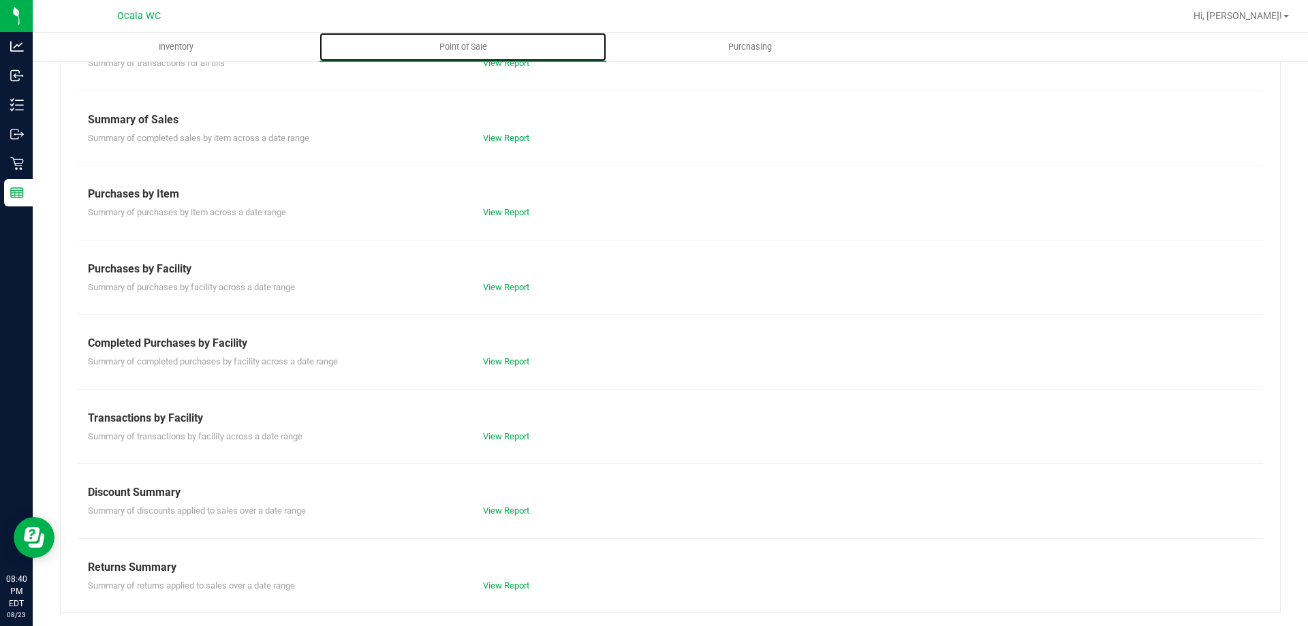
scroll to position [90, 0]
click at [496, 510] on link "View Report" at bounding box center [506, 510] width 46 height 10
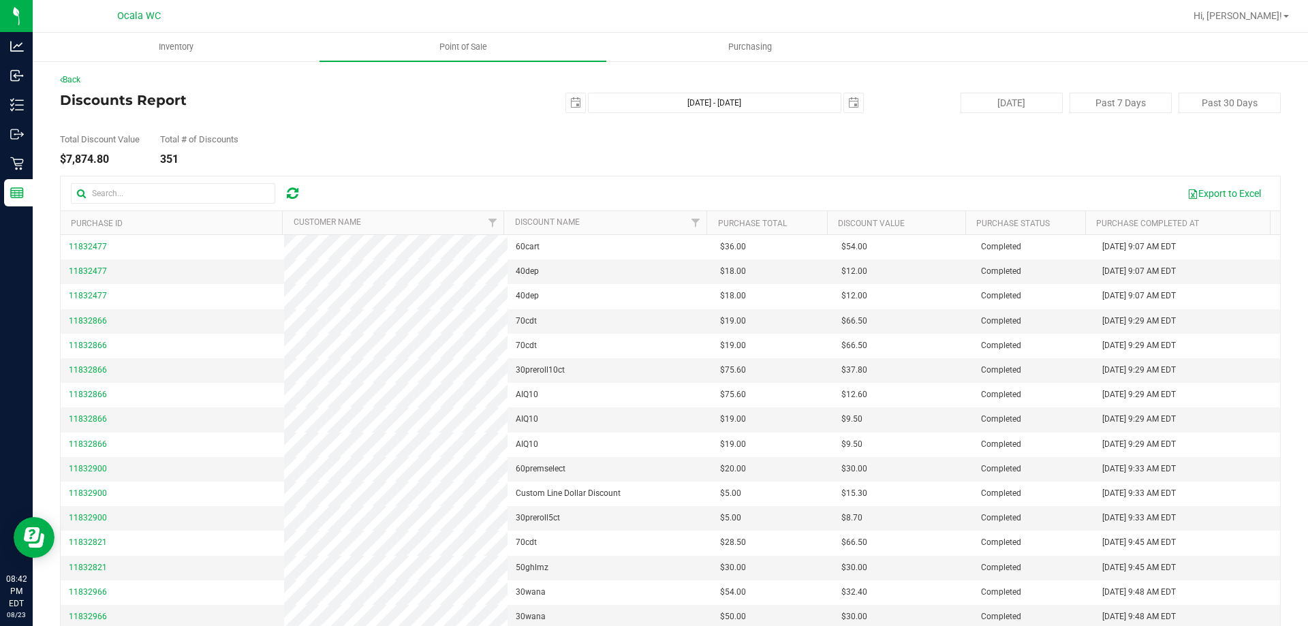
click at [362, 140] on div "Total Discount Value $7,874.80 Total # of Discounts 351" at bounding box center [670, 139] width 1221 height 52
